Goal: Information Seeking & Learning: Learn about a topic

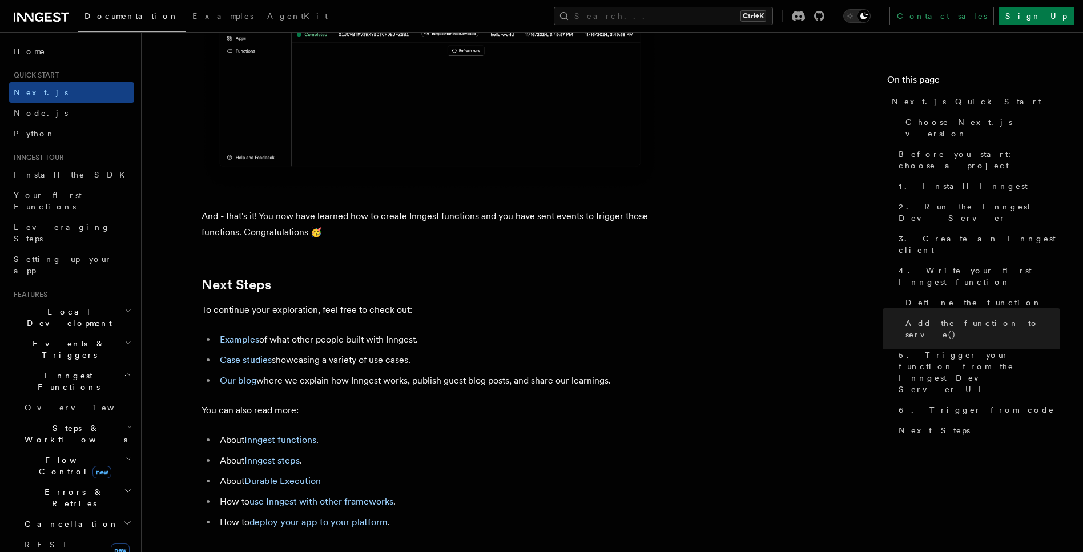
scroll to position [7125, 0]
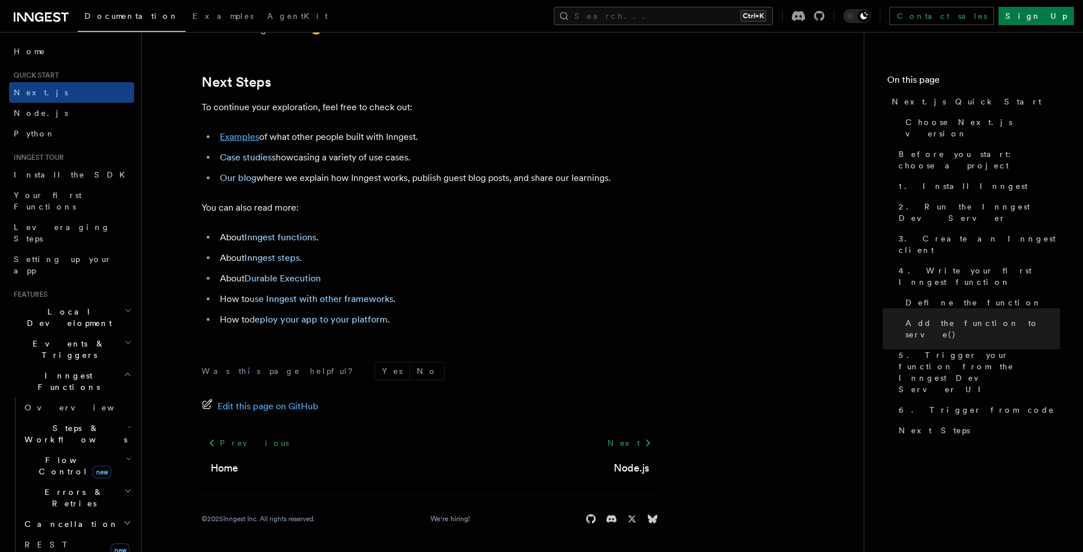
click at [253, 142] on link "Examples" at bounding box center [239, 136] width 39 height 11
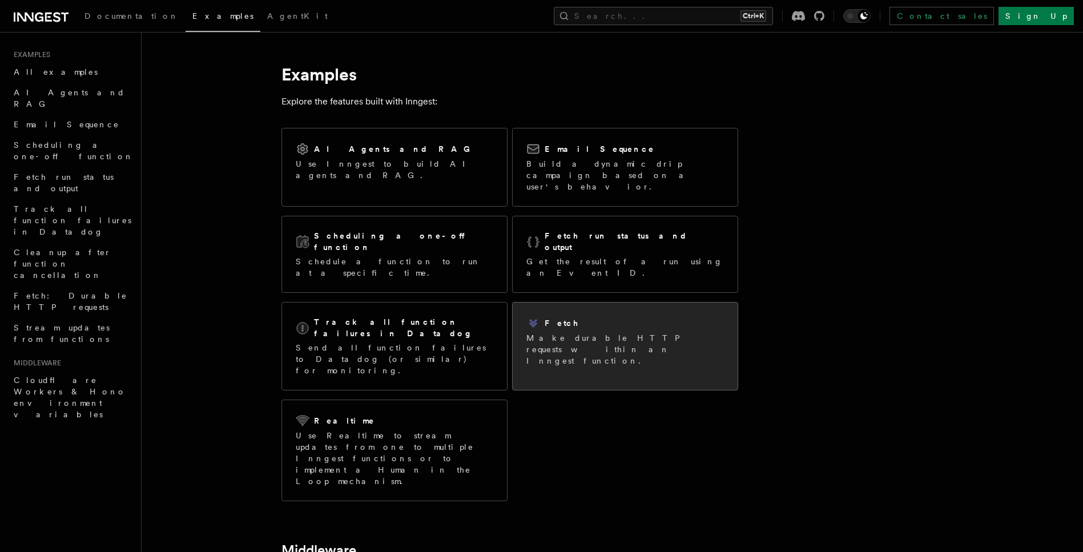
click at [621, 332] on p "Make durable HTTP requests within an Inngest function." at bounding box center [625, 349] width 198 height 34
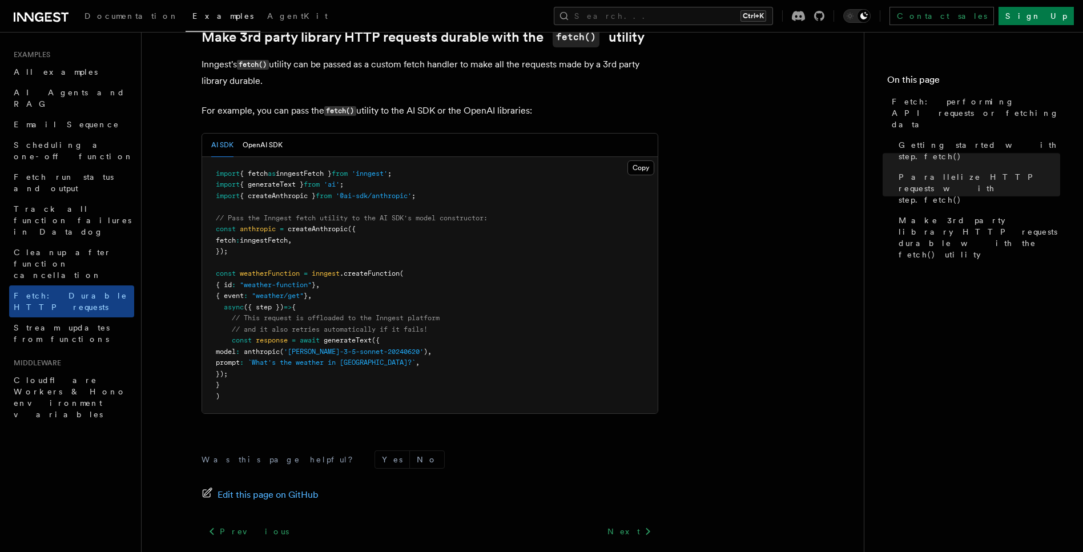
scroll to position [1037, 0]
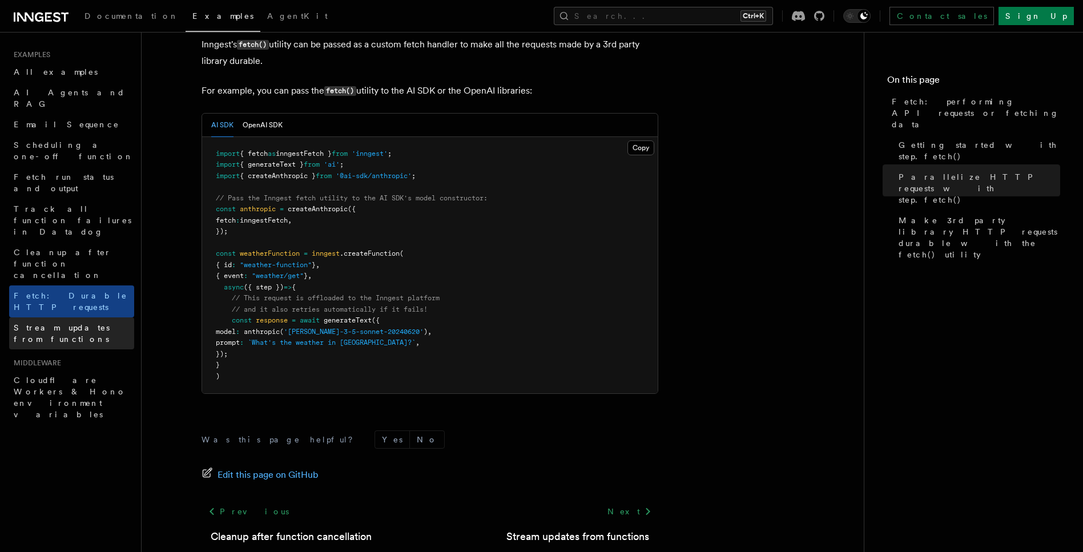
click at [75, 317] on link "Stream updates from functions" at bounding box center [71, 333] width 125 height 32
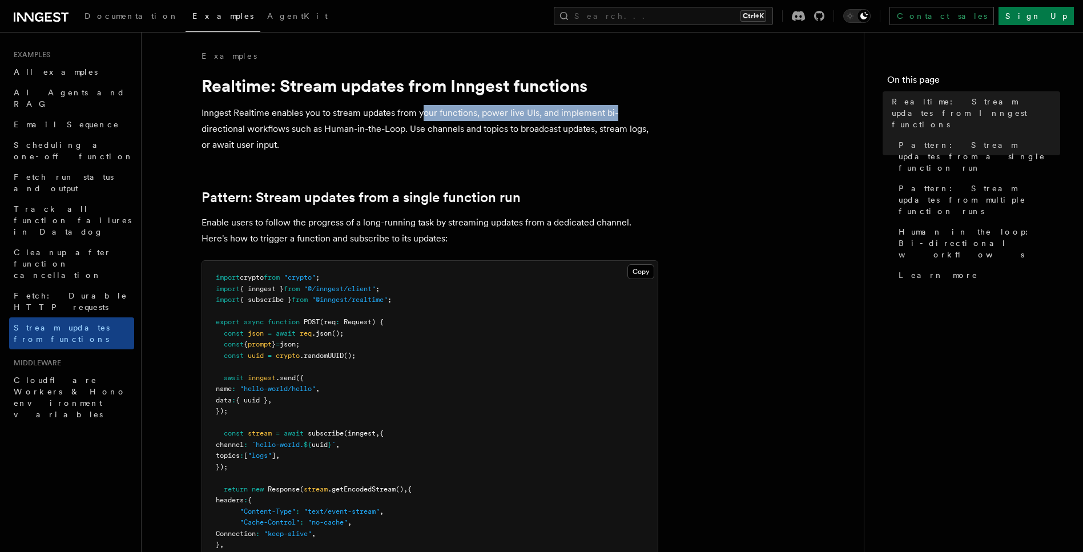
drag, startPoint x: 433, startPoint y: 112, endPoint x: 648, endPoint y: 119, distance: 215.4
click at [648, 119] on p "Inngest Realtime enables you to stream updates from your functions, power live …" at bounding box center [430, 129] width 457 height 48
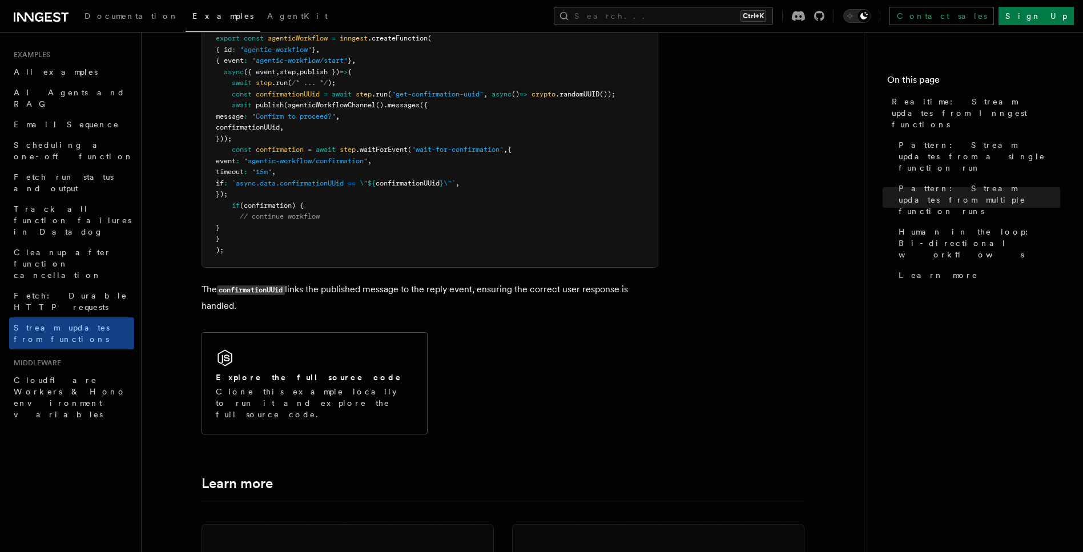
scroll to position [2535, 0]
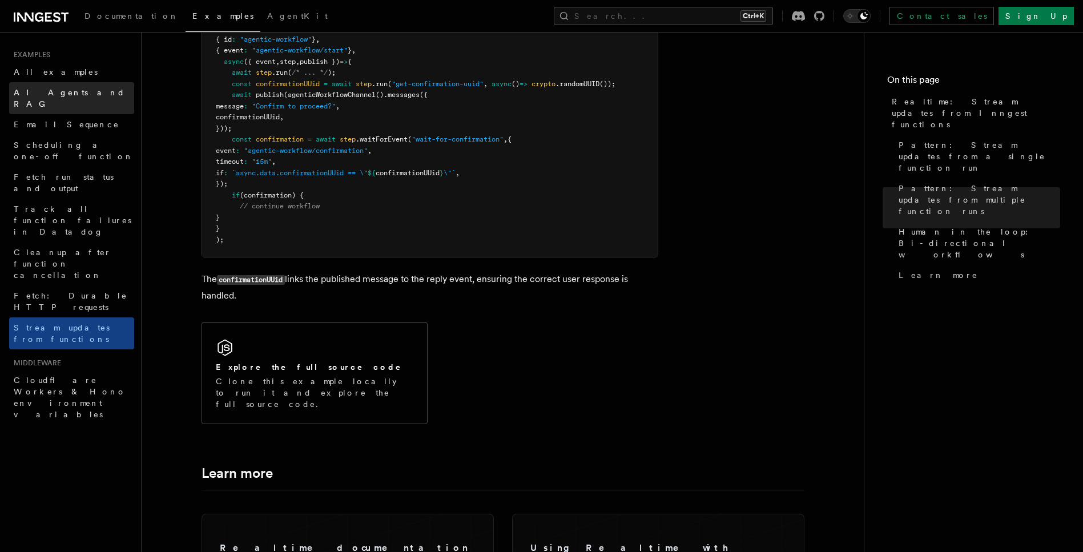
click at [67, 94] on span "AI Agents and RAG" at bounding box center [69, 98] width 111 height 21
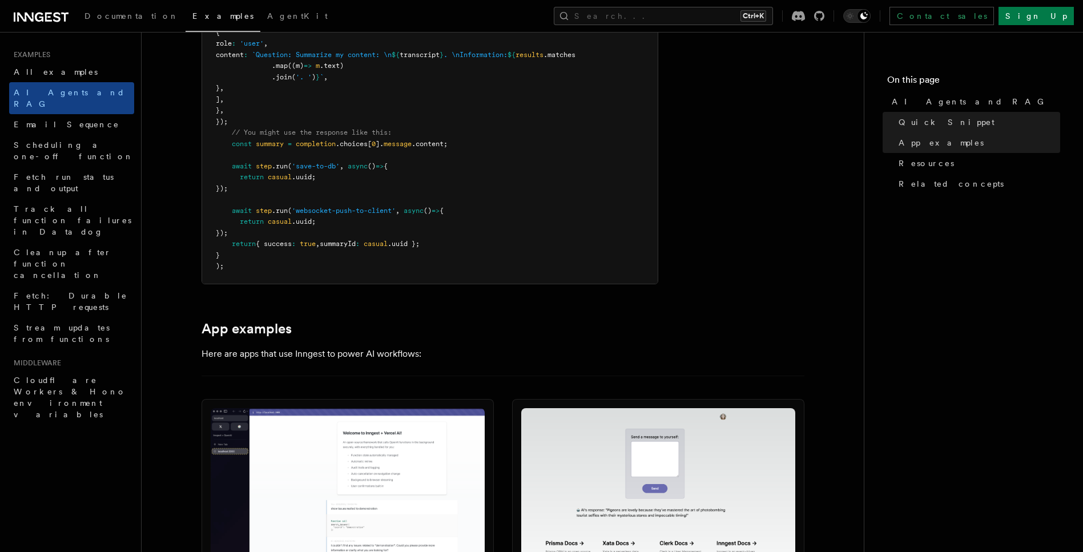
scroll to position [1165, 0]
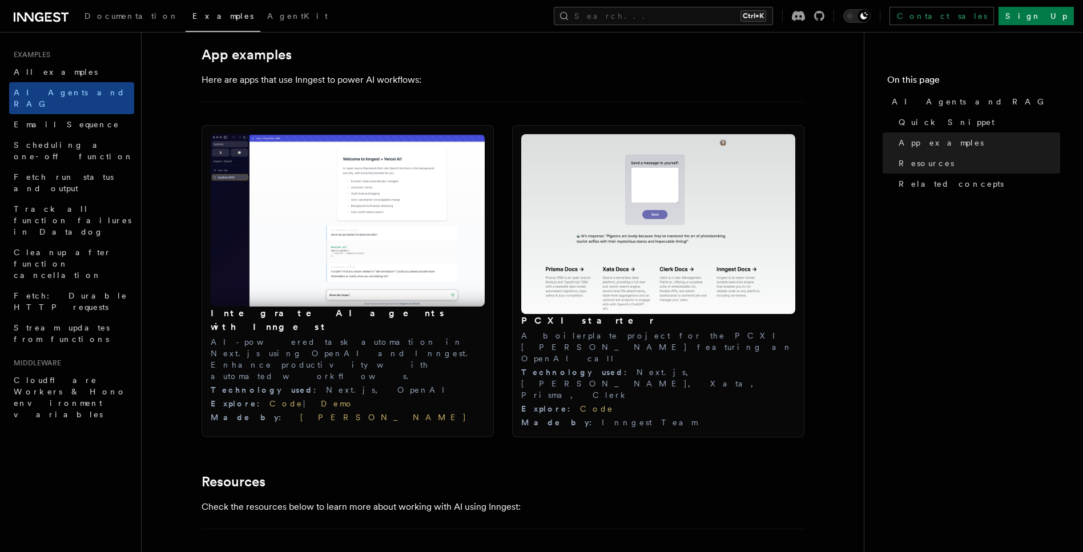
click at [260, 275] on img at bounding box center [348, 220] width 274 height 172
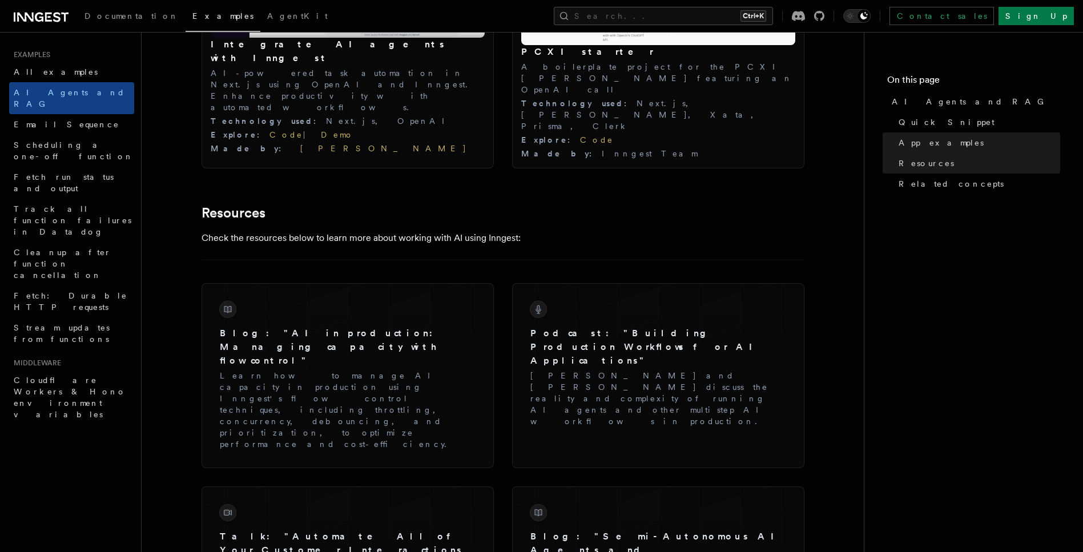
scroll to position [1439, 0]
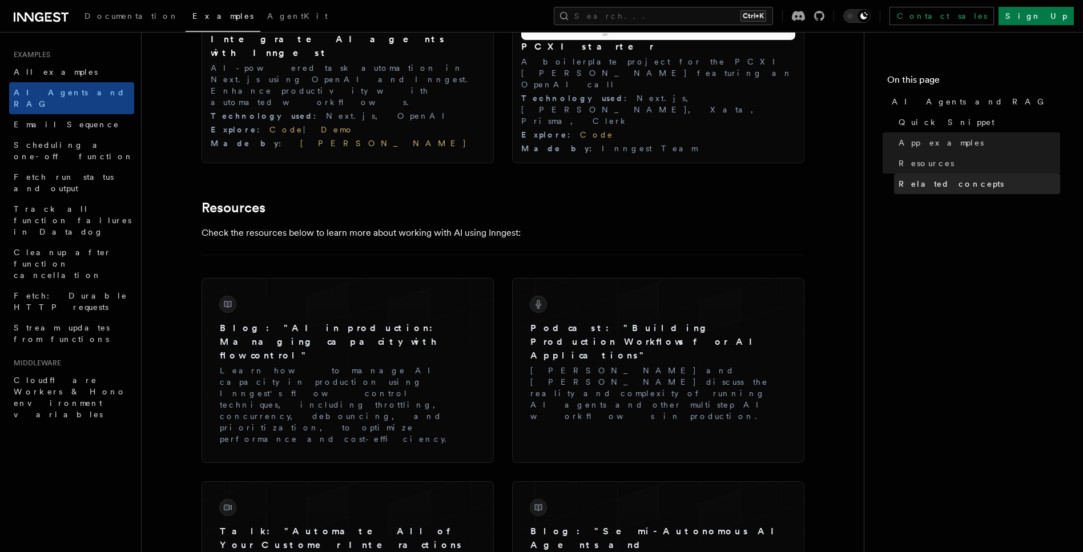
click at [940, 178] on span "Related concepts" at bounding box center [951, 183] width 105 height 11
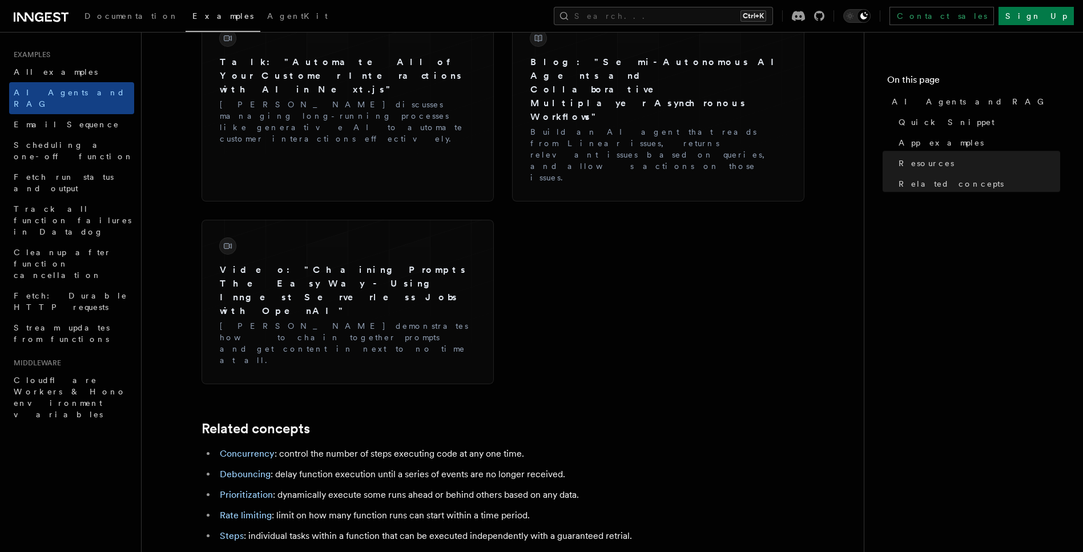
scroll to position [1918, 0]
